Goal: Obtain resource: Obtain resource

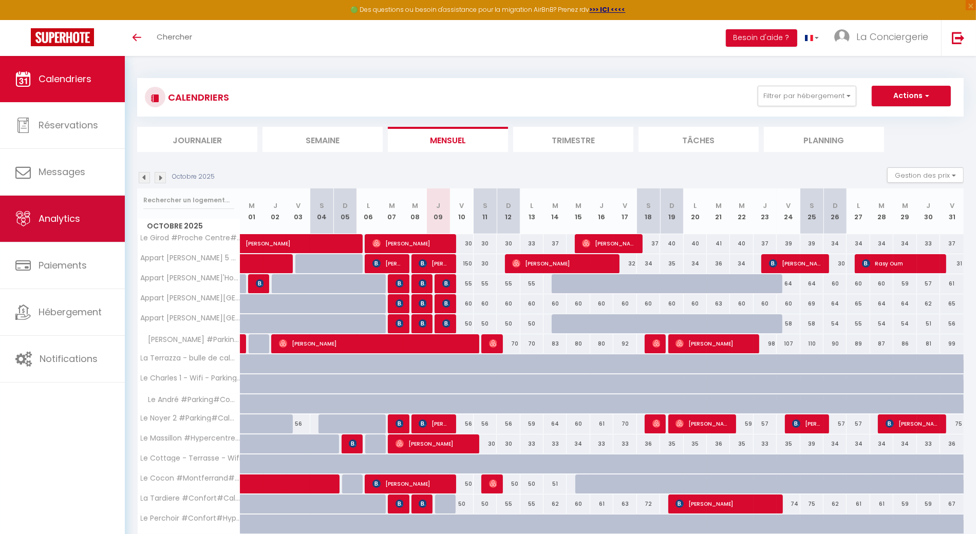
click at [25, 208] on link "Analytics" at bounding box center [62, 219] width 125 height 46
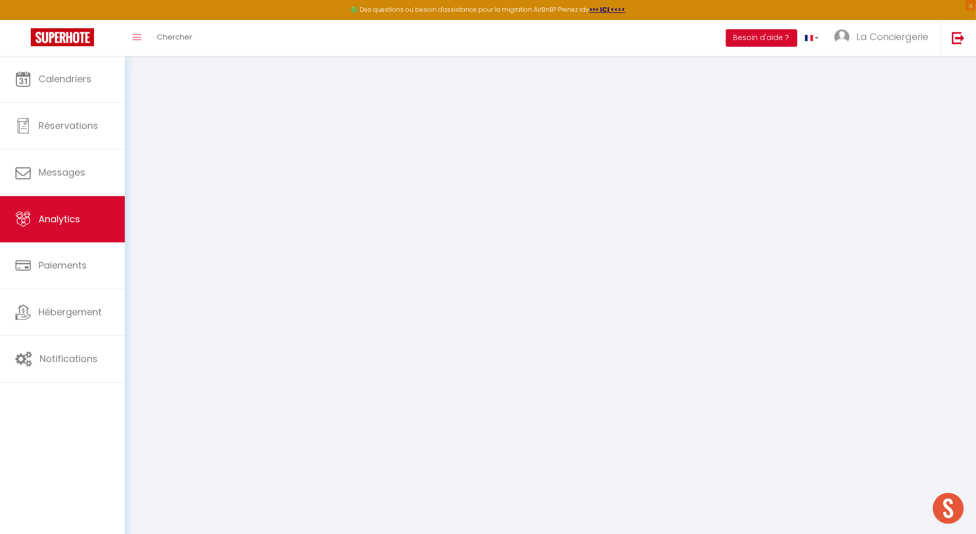
select select "2025"
select select "10"
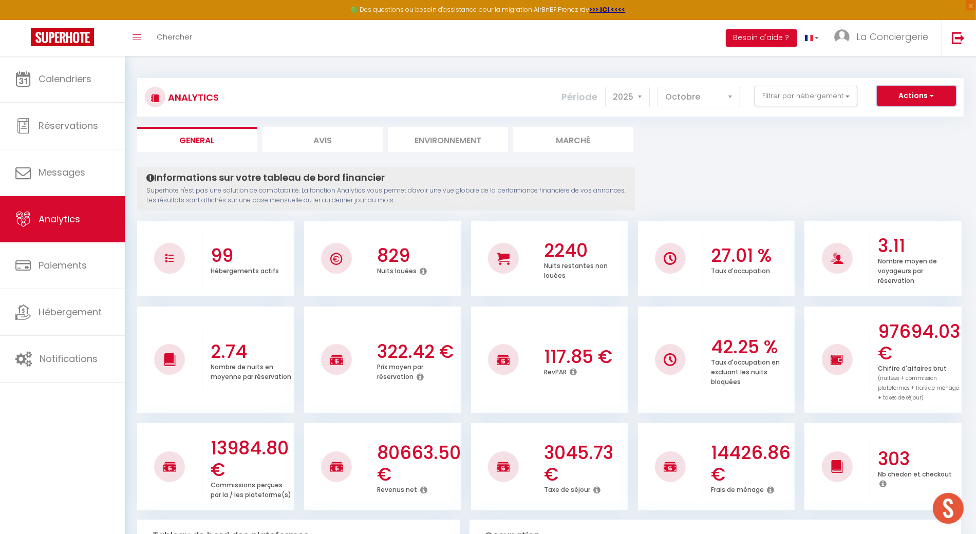
click at [933, 92] on span "button" at bounding box center [931, 95] width 6 height 10
click at [927, 115] on link "Génération SuperConciergerie" at bounding box center [891, 118] width 130 height 13
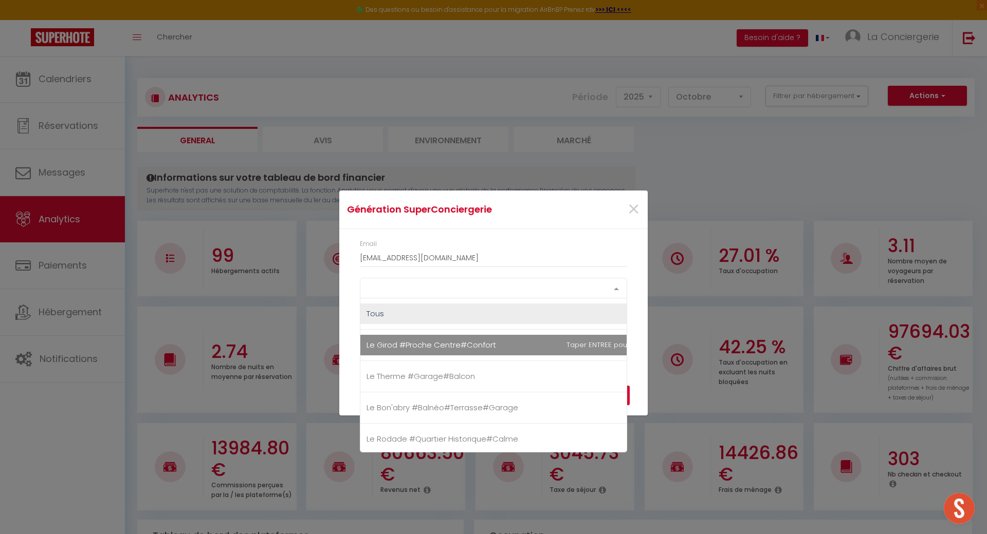
click at [496, 282] on div "Select option" at bounding box center [493, 288] width 267 height 21
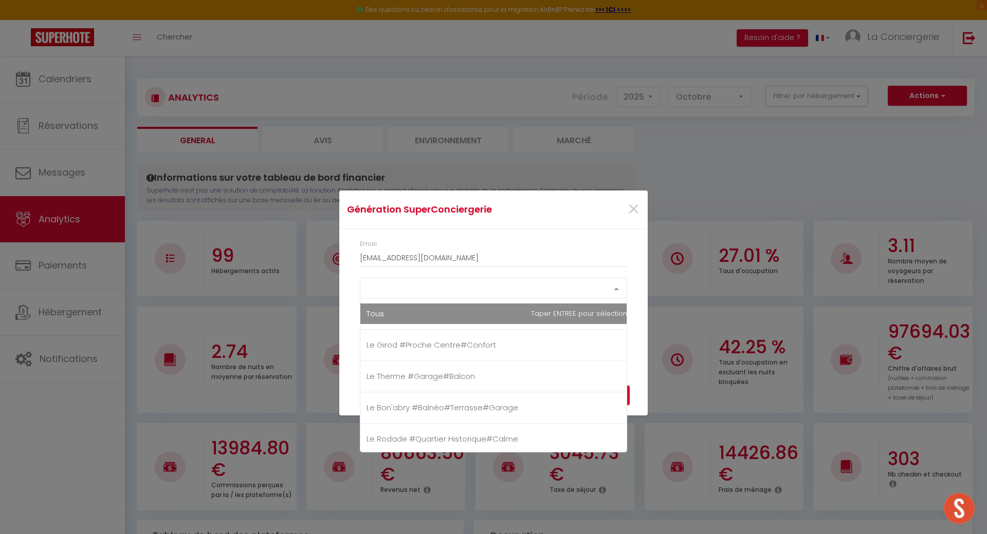
click at [491, 299] on div "Select option Tous [PERSON_NAME] #Proche Centre#Confort [GEOGRAPHIC_DATA] #Gara…" at bounding box center [493, 288] width 267 height 21
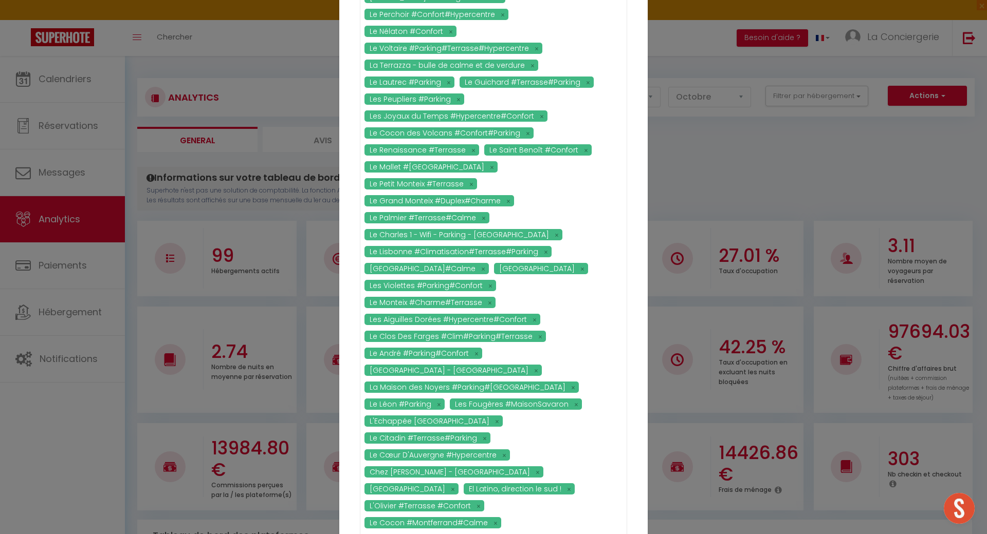
scroll to position [656, 0]
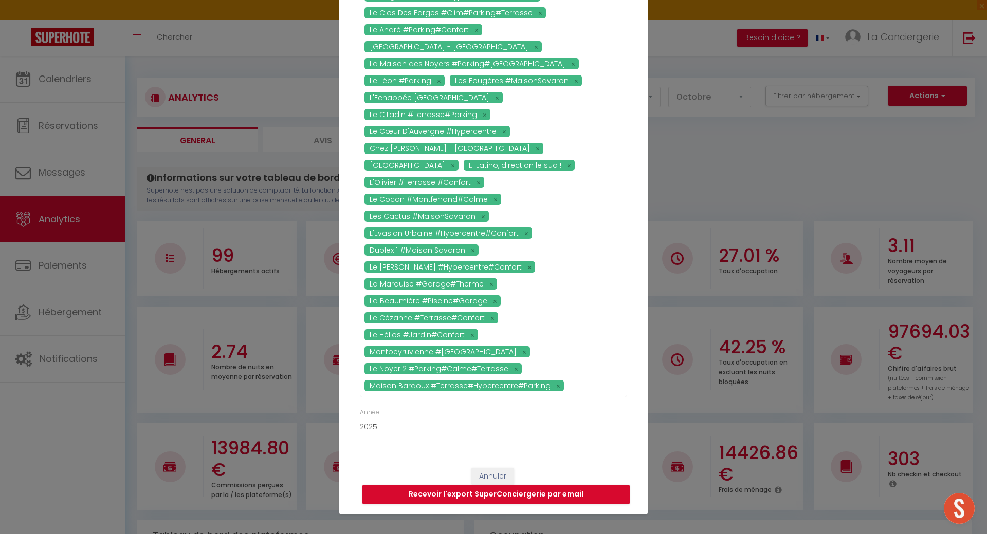
click at [627, 413] on div "Année 2015 2016 2017 2018 2019 2020 2021 2022 2023 2024 2025 2026 2027 2028" at bounding box center [493, 428] width 281 height 40
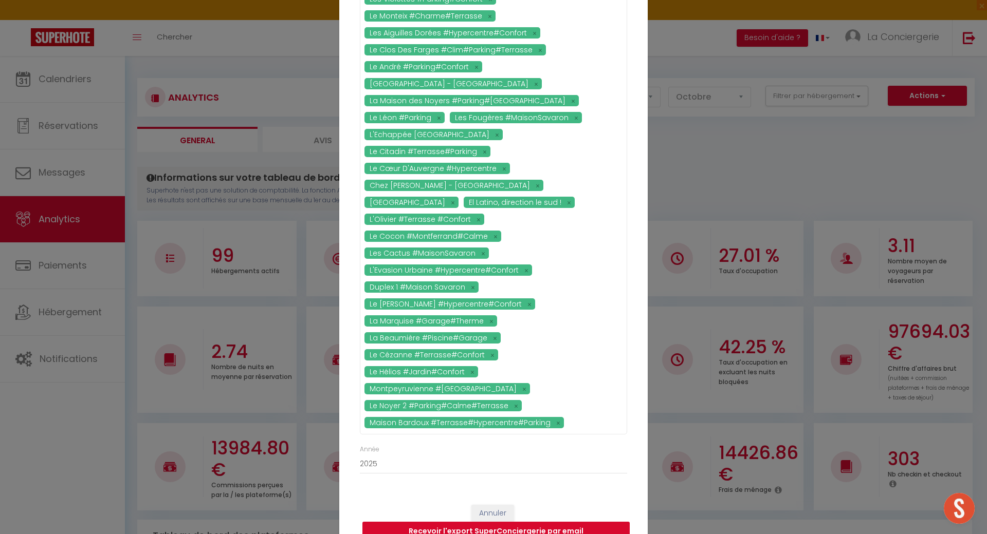
click at [546, 522] on button "Recevoir l'export SuperConciergerie par email" at bounding box center [495, 532] width 267 height 20
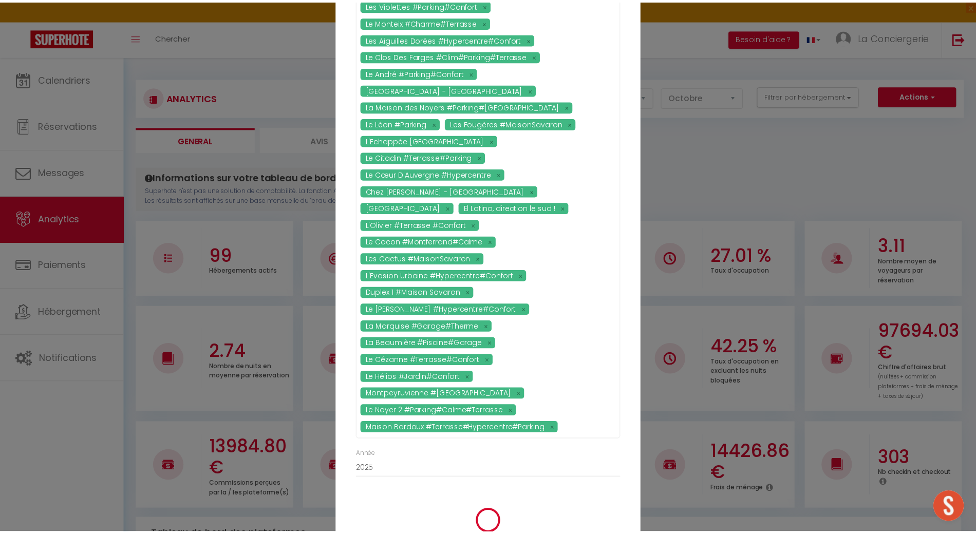
scroll to position [614, 0]
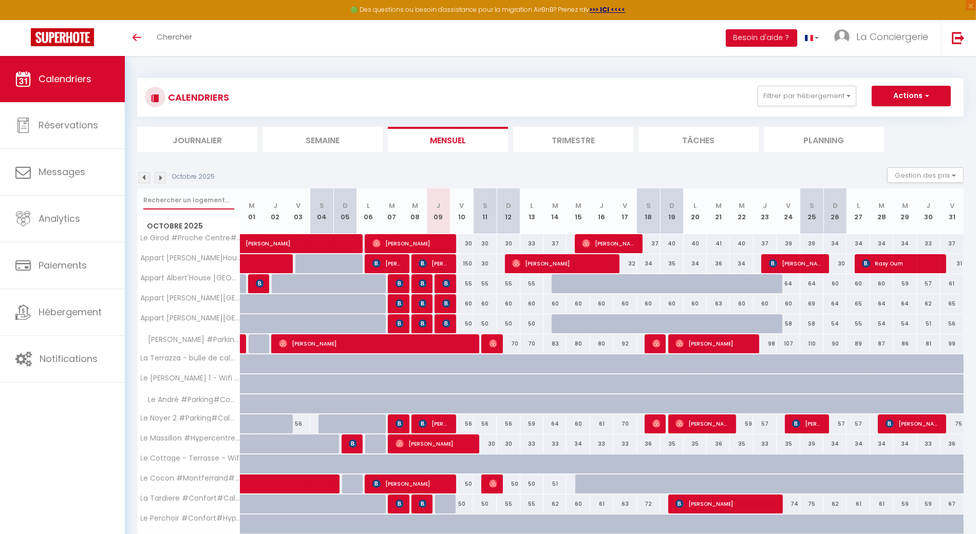
click at [185, 199] on input "text" at bounding box center [188, 200] width 91 height 18
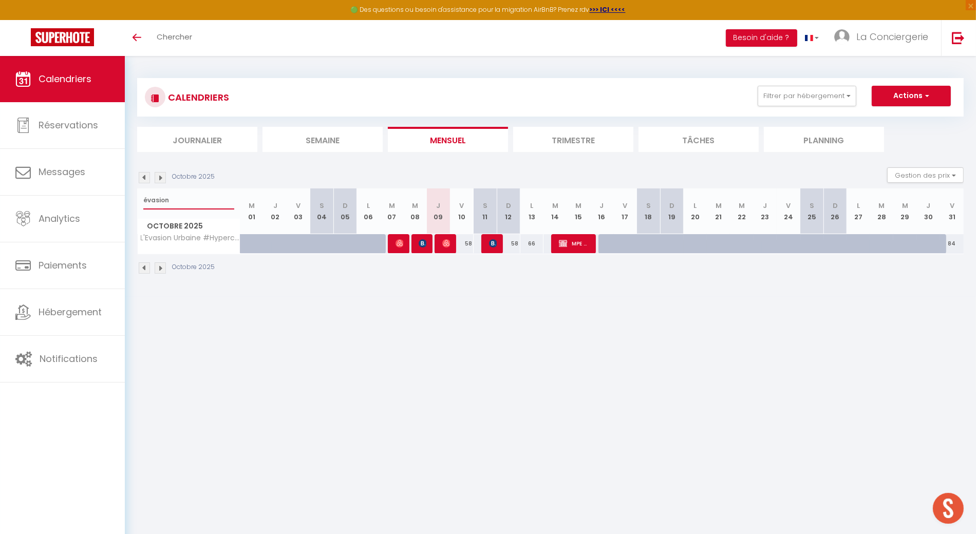
type input "évasion"
click at [169, 193] on input "évasion" at bounding box center [188, 200] width 91 height 18
